Goal: Obtain resource: Download file/media

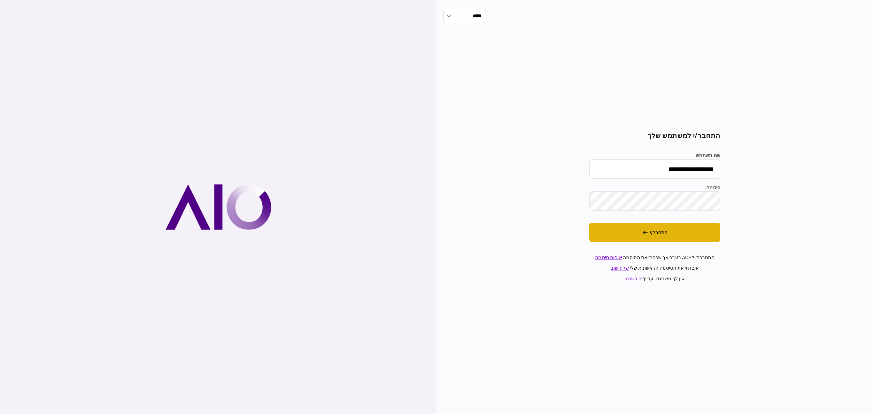
click at [684, 232] on button "התחבר/י" at bounding box center [654, 232] width 131 height 19
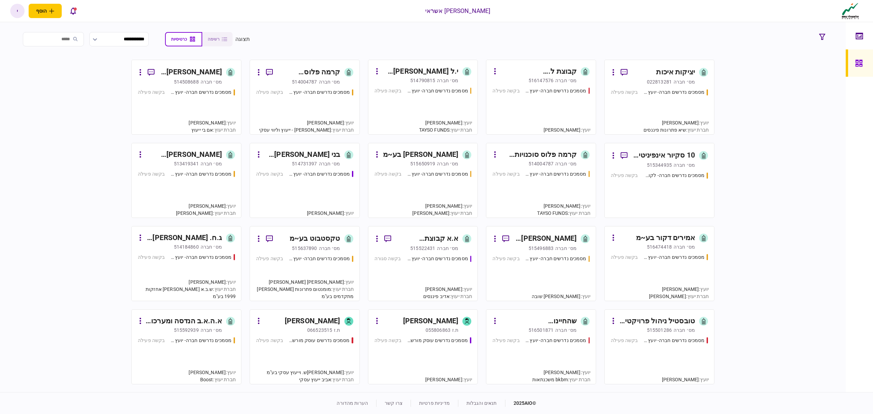
click at [681, 107] on div "מסמכים נדרשים חברה- יועץ - תהליך חברה בקשה פעילה" at bounding box center [659, 109] width 97 height 40
click at [225, 90] on div "מסמכים נדרשים חברה- יועץ - תהליך חברה" at bounding box center [200, 92] width 61 height 7
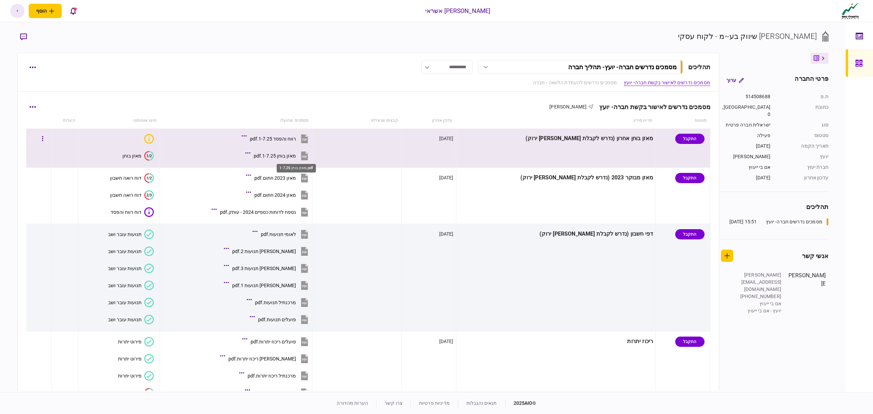
click at [296, 155] on div "מאזן בוחן 1-7.25.pdf" at bounding box center [275, 155] width 42 height 5
click at [43, 137] on icon "button" at bounding box center [42, 138] width 1 height 5
click at [53, 184] on span "הורד מסמכים" at bounding box center [42, 183] width 31 height 8
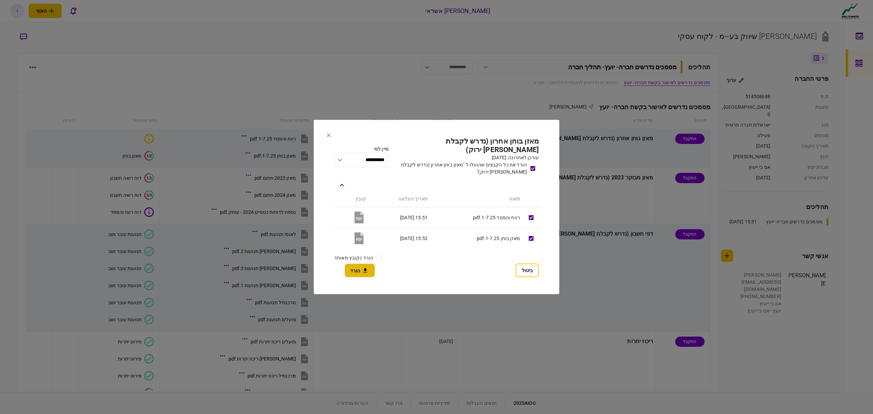
click at [353, 264] on button "הורד" at bounding box center [360, 270] width 30 height 13
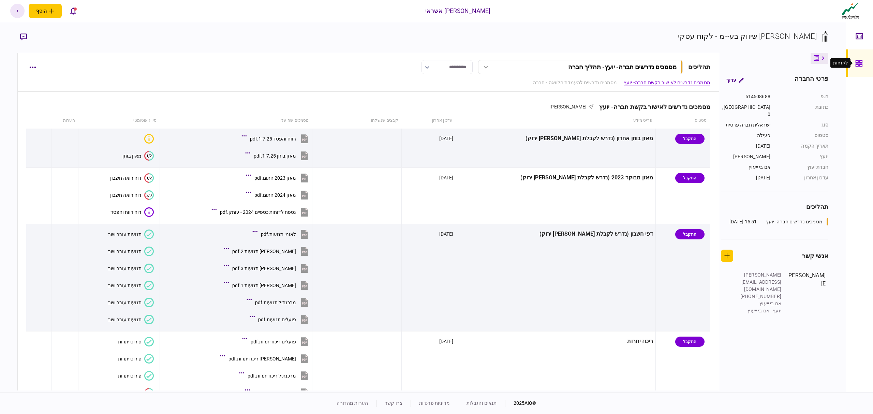
drag, startPoint x: 857, startPoint y: 62, endPoint x: 443, endPoint y: 3, distance: 418.2
click at [857, 62] on icon at bounding box center [858, 63] width 7 height 7
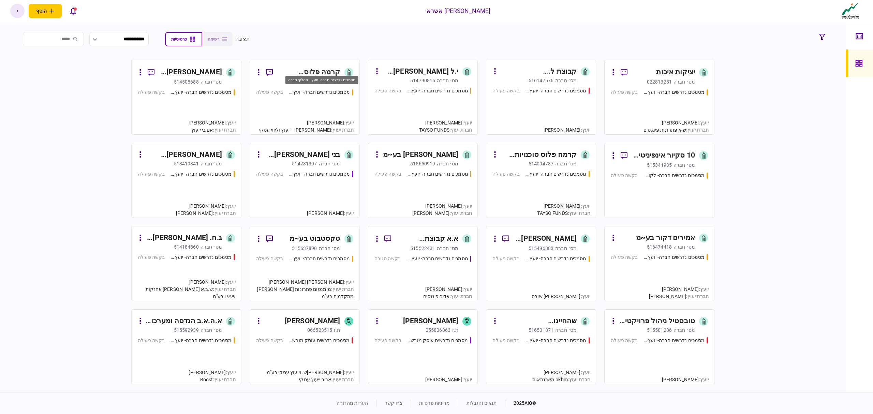
drag, startPoint x: 293, startPoint y: 95, endPoint x: 285, endPoint y: 19, distance: 76.7
click at [293, 95] on div "מסמכים נדרשים חברה- יועץ - תהליך חברה" at bounding box center [318, 92] width 61 height 7
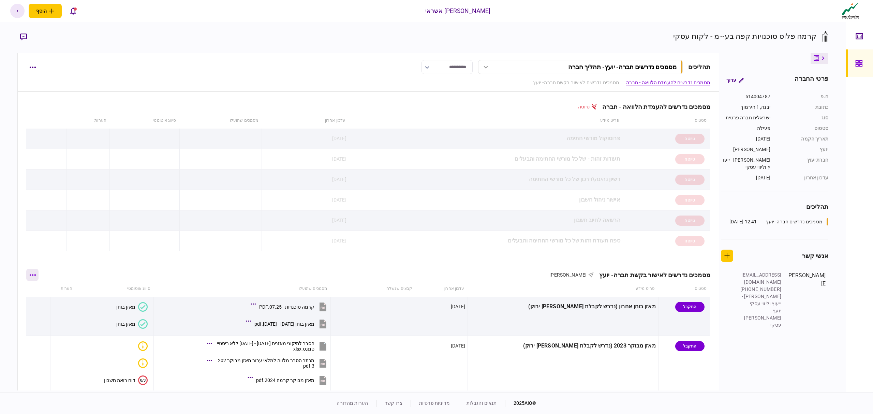
click at [35, 275] on icon "button" at bounding box center [33, 274] width 6 height 1
click at [33, 336] on span "הורד מסמכים" at bounding box center [37, 334] width 31 height 8
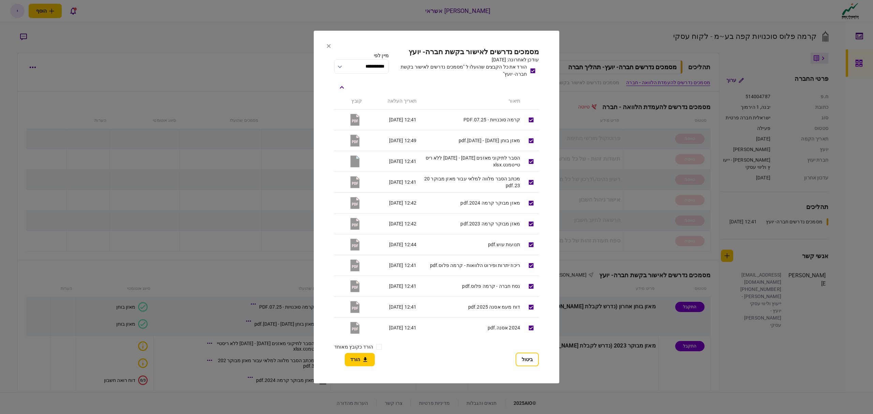
click at [33, 336] on div at bounding box center [436, 207] width 873 height 414
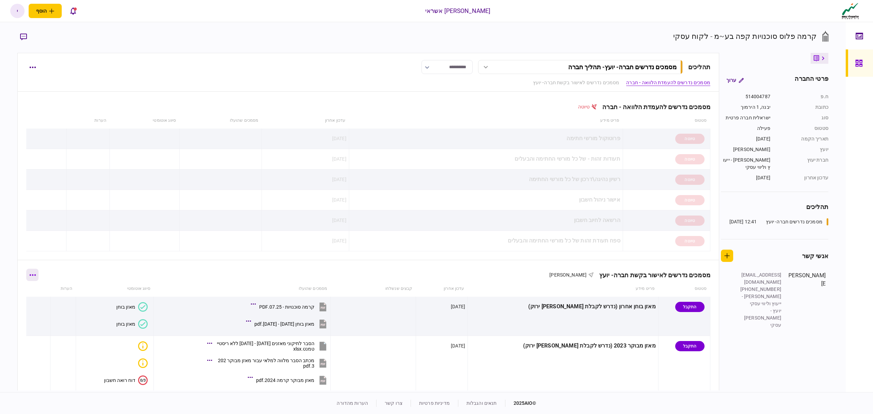
click at [36, 280] on button "button" at bounding box center [32, 275] width 12 height 12
click at [44, 332] on span "הורד מסמכים" at bounding box center [37, 334] width 31 height 8
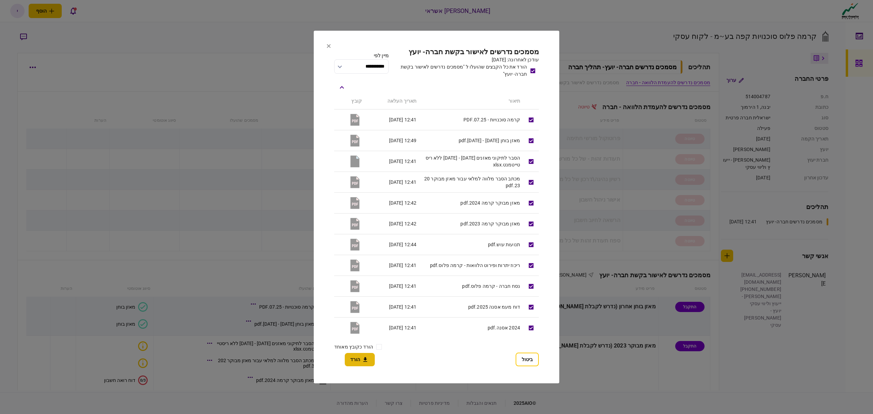
click at [355, 359] on button "הורד" at bounding box center [360, 359] width 30 height 13
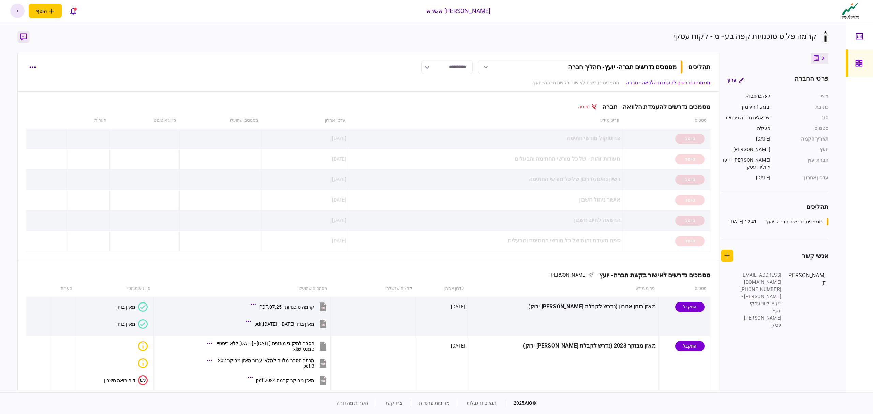
click at [25, 37] on icon "button" at bounding box center [23, 36] width 7 height 7
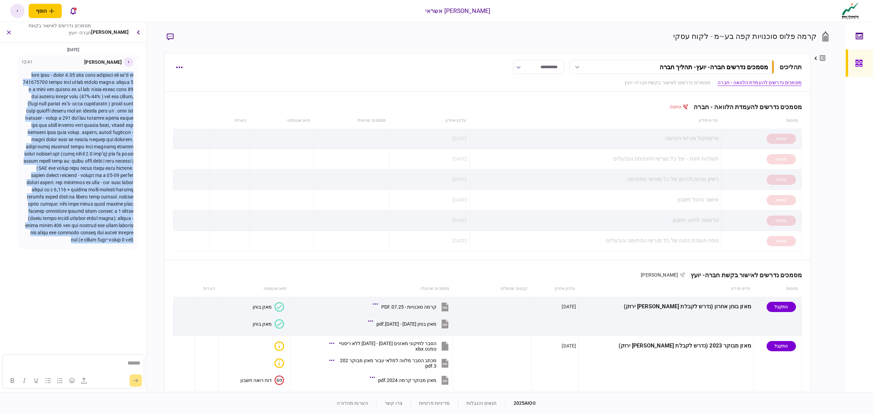
drag, startPoint x: 133, startPoint y: 77, endPoint x: 42, endPoint y: 267, distance: 210.3
click at [42, 248] on div at bounding box center [77, 157] width 112 height 181
copy p "lore ipsu - dolor 5.88 sita cons adipisci eli se"d ei 284372478 tempo inci utla…"
click at [6, 32] on icon "button" at bounding box center [9, 32] width 8 height 8
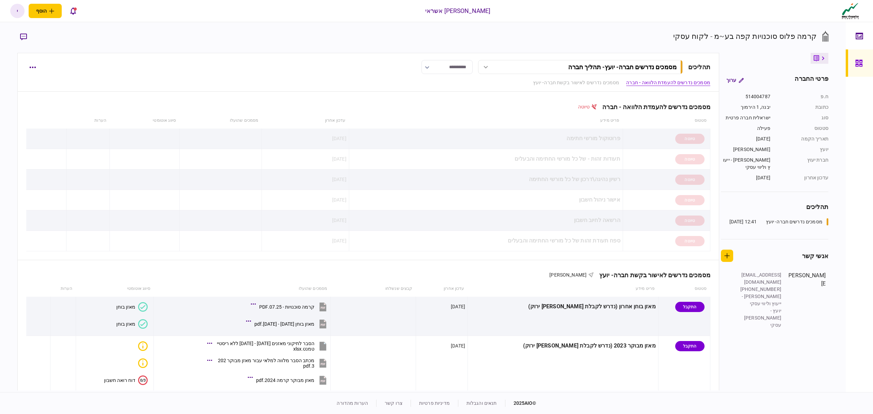
click at [854, 60] on body "אלטשולר שחם אשראי הוסף לקוח עסקי לקוח פרטי י י [PERSON_NAME] [PERSON_NAME][EMAI…" at bounding box center [436, 207] width 873 height 414
click at [860, 67] on icon at bounding box center [859, 63] width 8 height 8
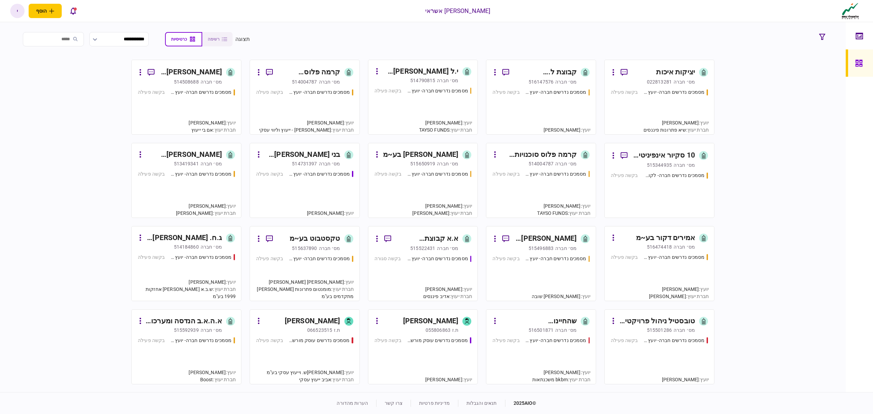
click at [651, 344] on div "מסמכים נדרשים חברה- יועץ - תהליך חברה" at bounding box center [673, 340] width 61 height 7
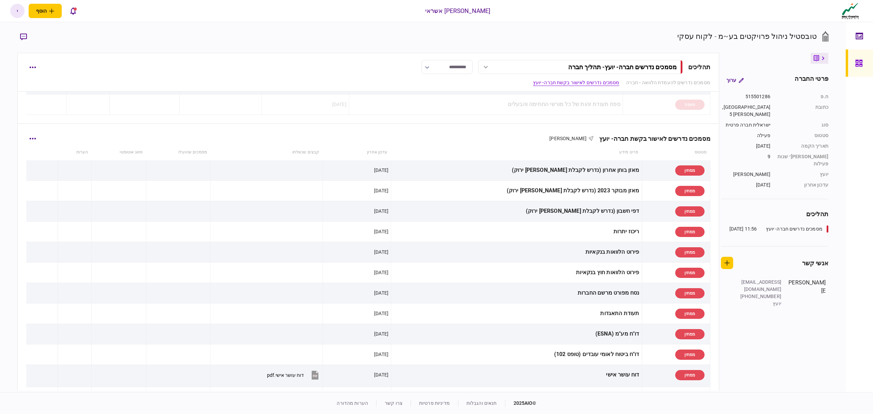
scroll to position [182, 0]
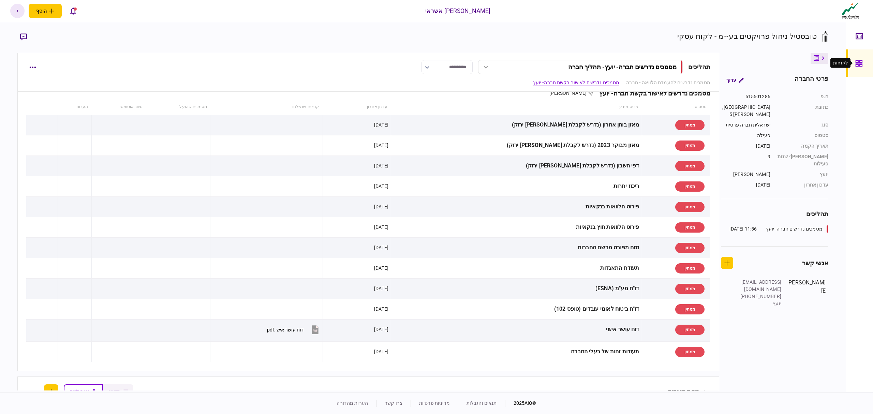
drag, startPoint x: 861, startPoint y: 63, endPoint x: 722, endPoint y: 5, distance: 150.6
click at [861, 63] on icon at bounding box center [859, 63] width 8 height 8
